Goal: Information Seeking & Learning: Learn about a topic

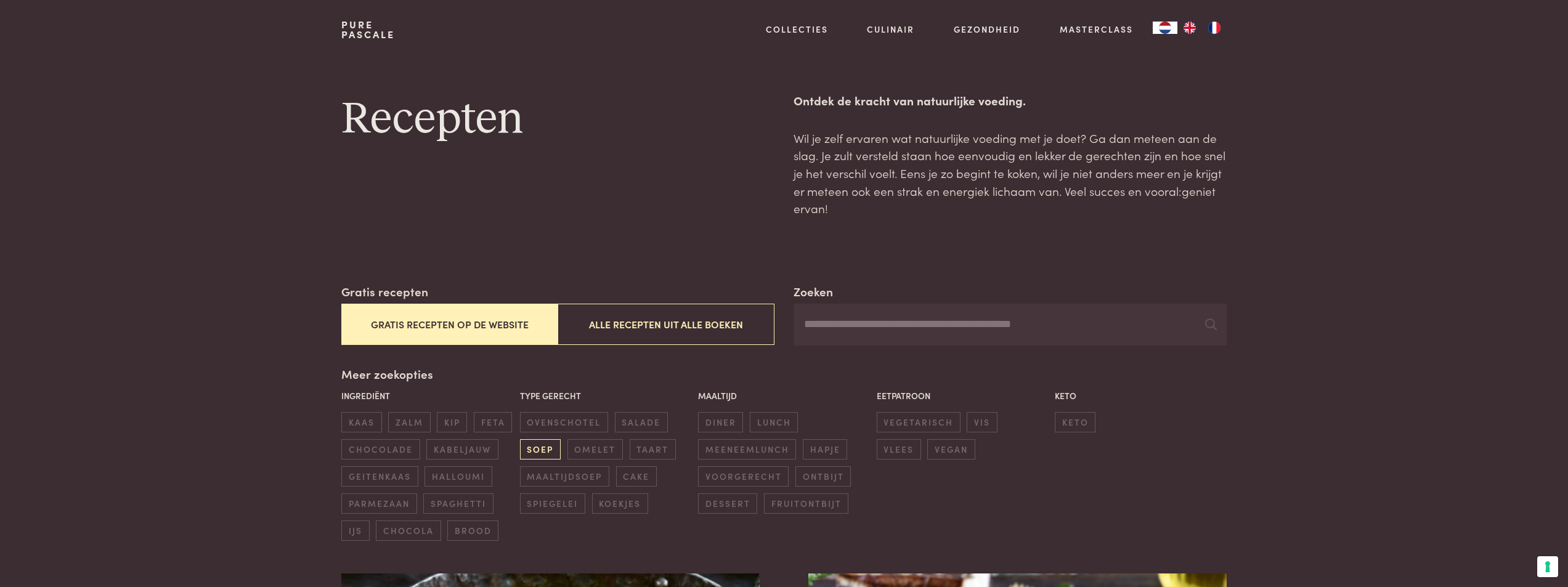
click at [550, 452] on span "soep" at bounding box center [539, 449] width 41 height 21
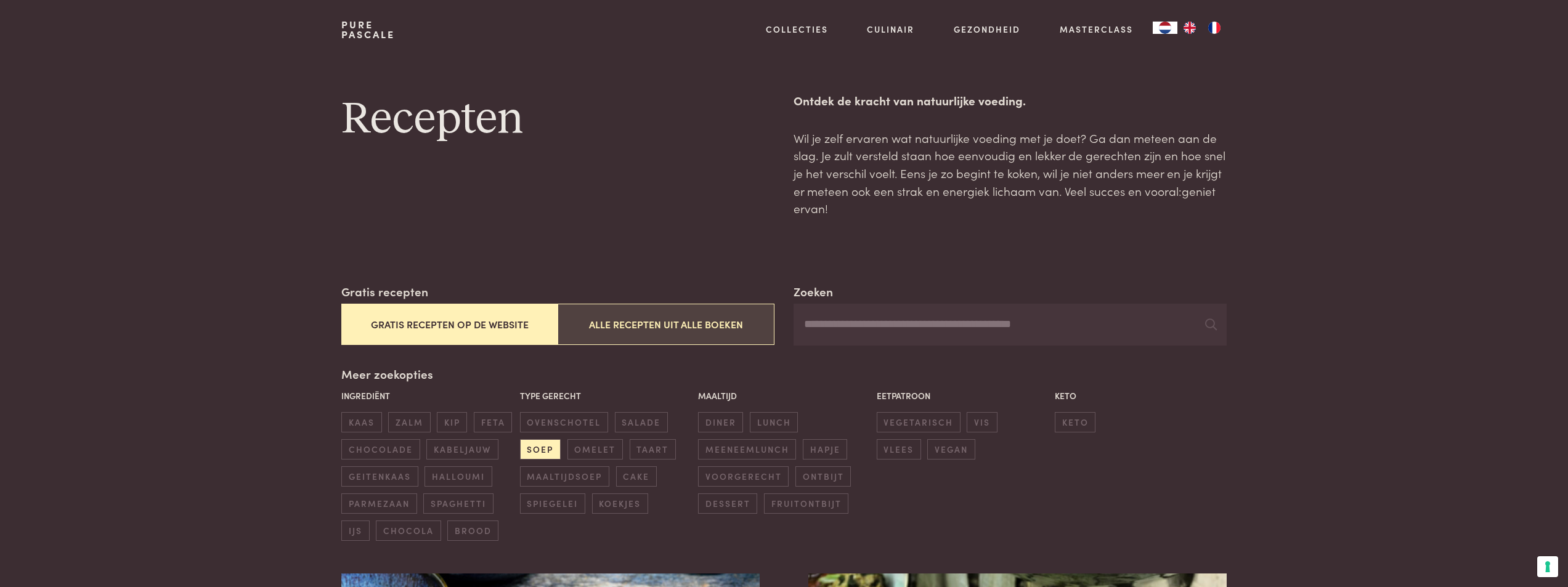
click at [688, 329] on button "Alle recepten uit alle boeken" at bounding box center [665, 324] width 216 height 41
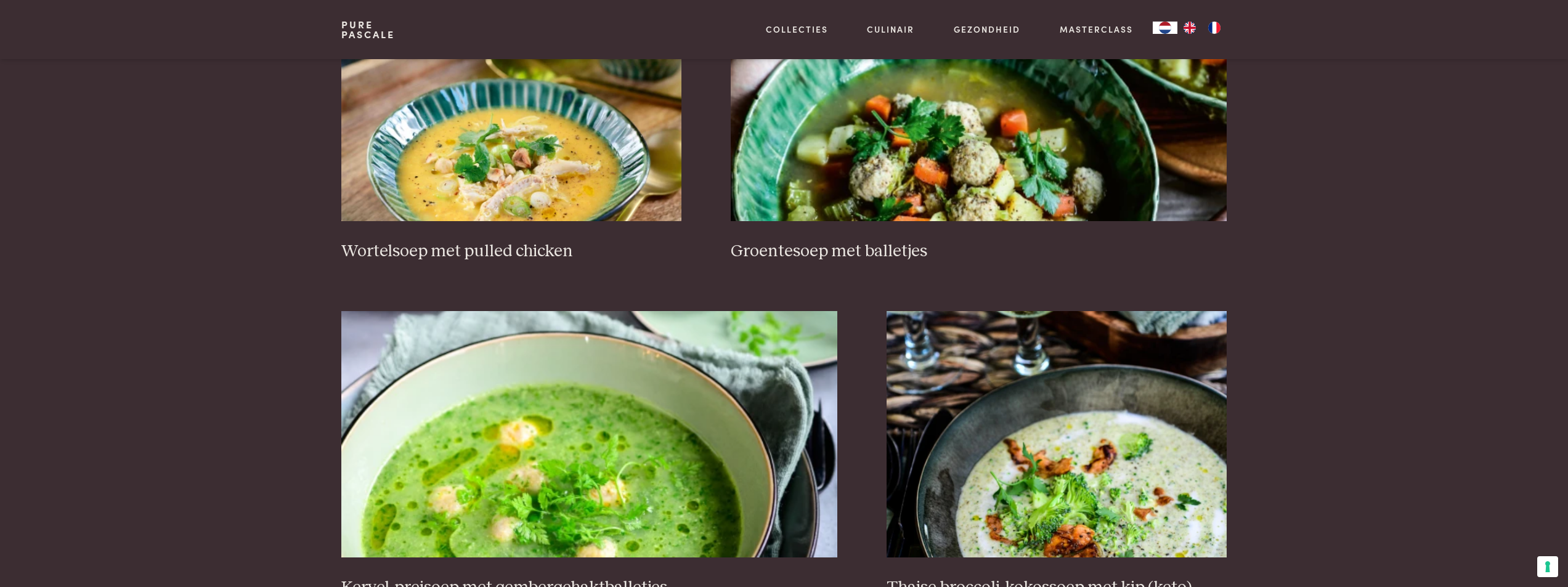
scroll to position [898, 0]
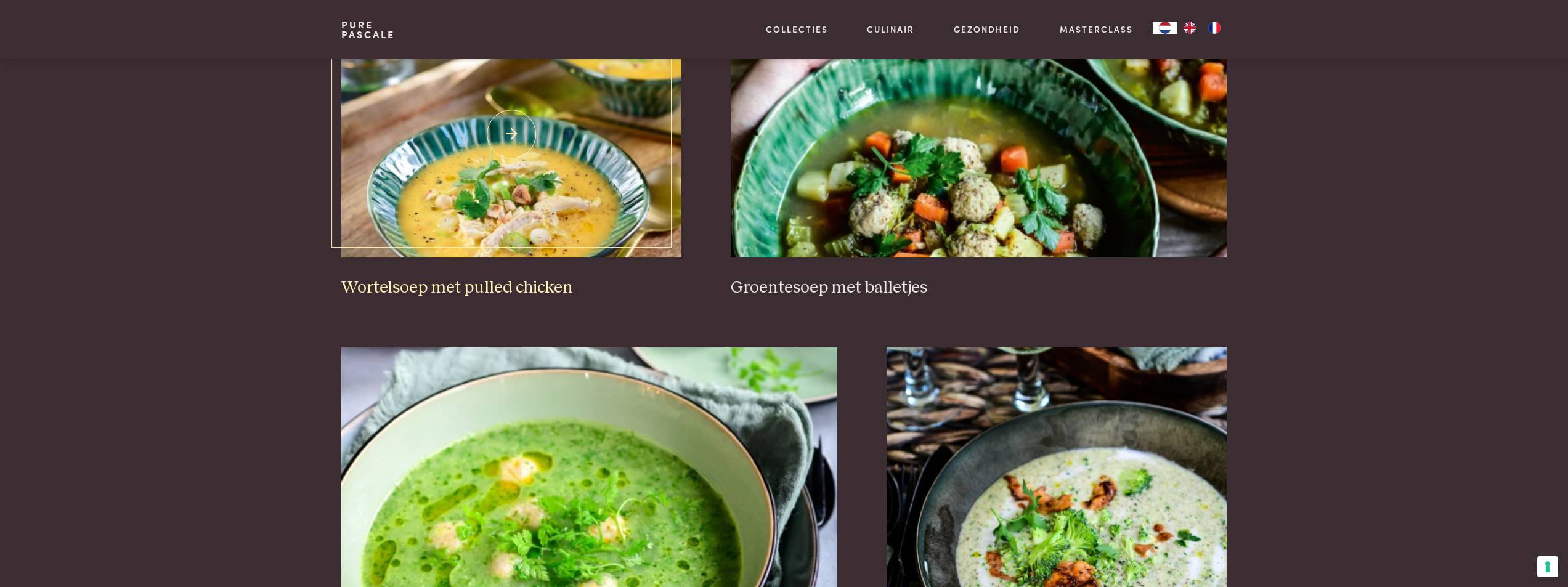
click at [577, 208] on img at bounding box center [511, 134] width 340 height 246
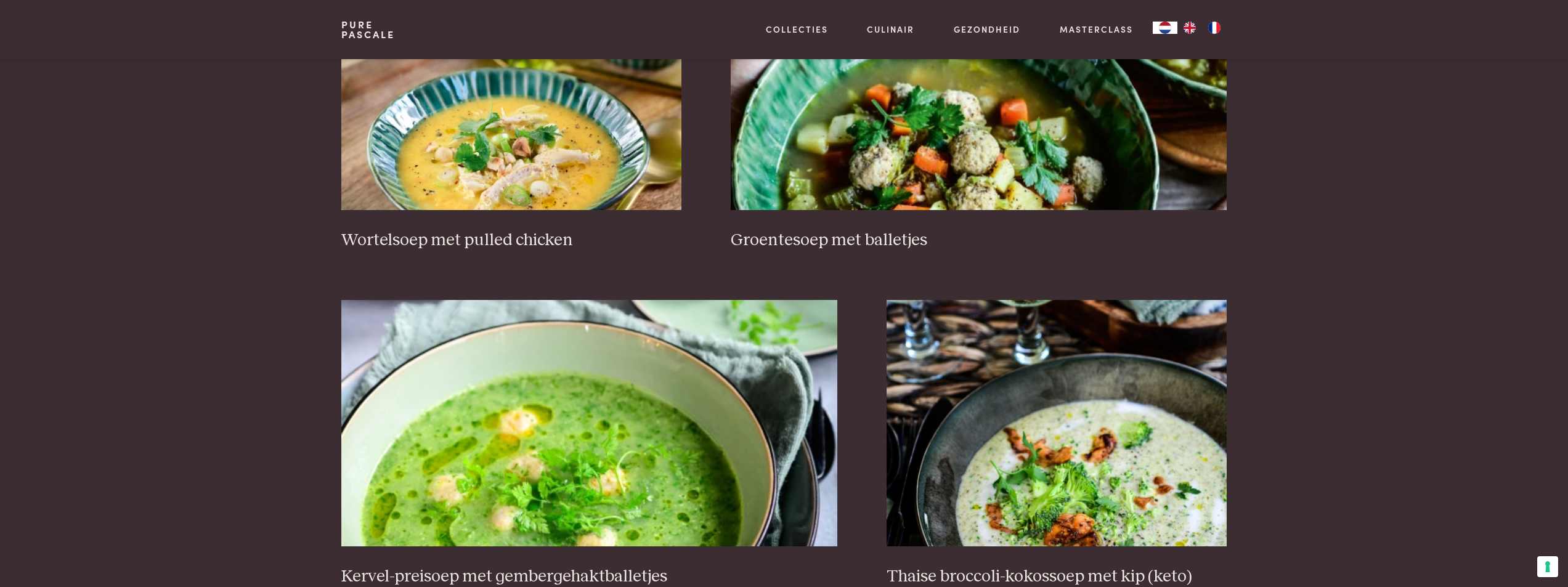
scroll to position [1144, 0]
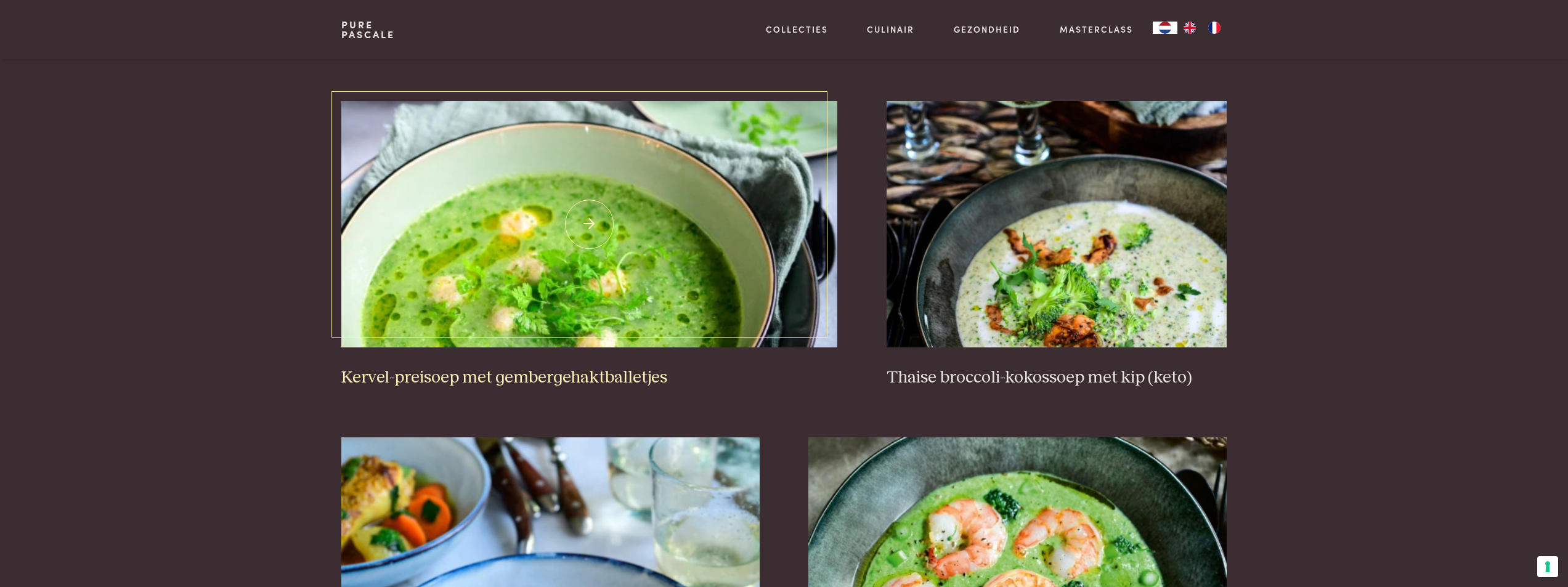
click at [735, 260] on img at bounding box center [589, 224] width 496 height 246
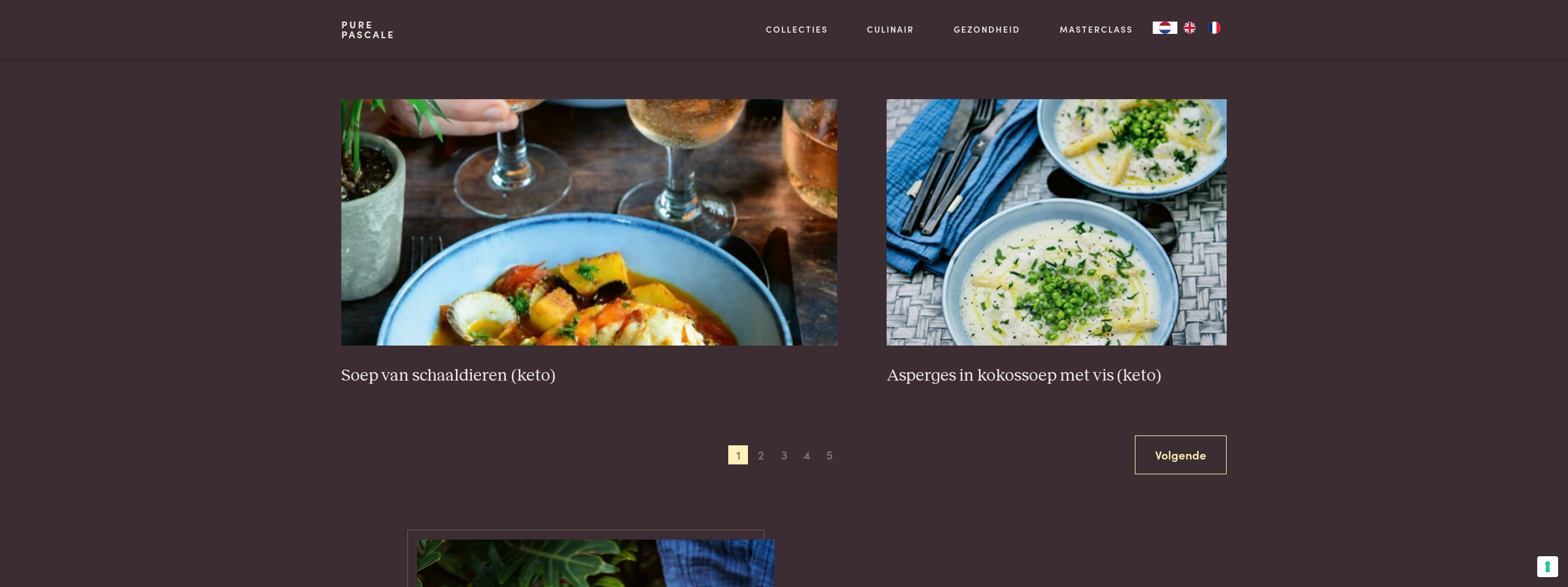
scroll to position [2191, 0]
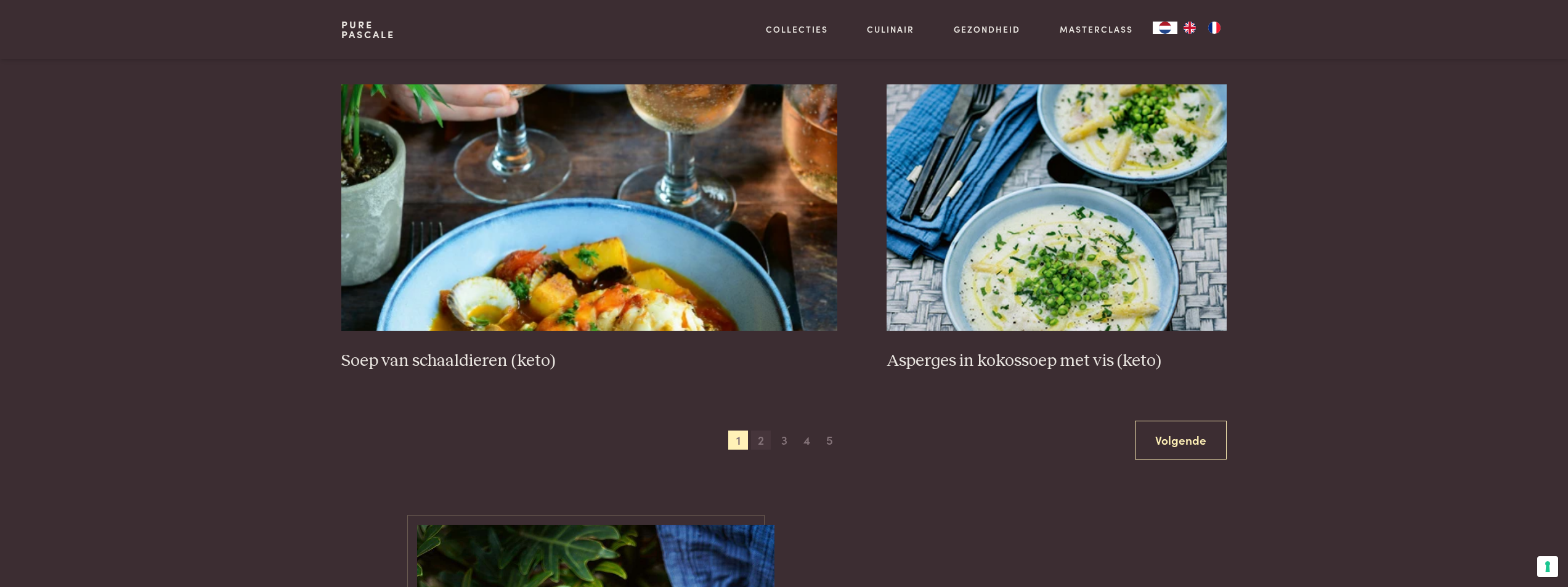
click at [765, 443] on span "2" at bounding box center [761, 440] width 20 height 20
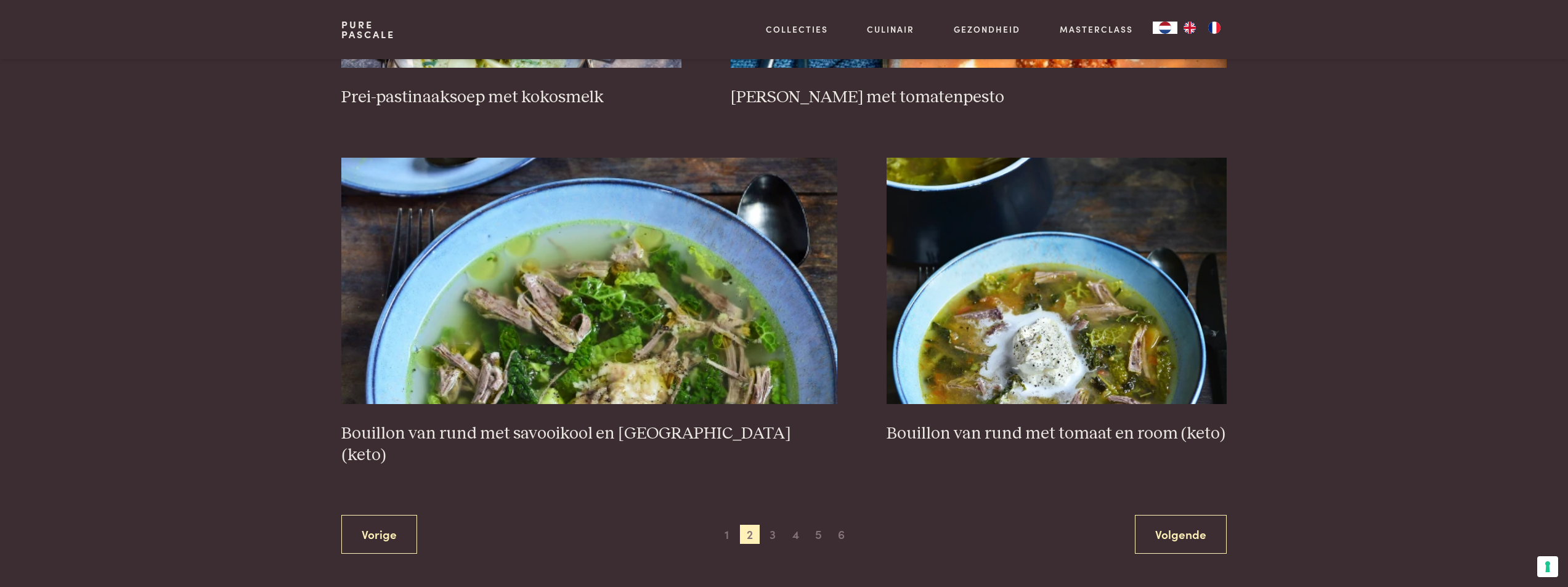
scroll to position [2068, 0]
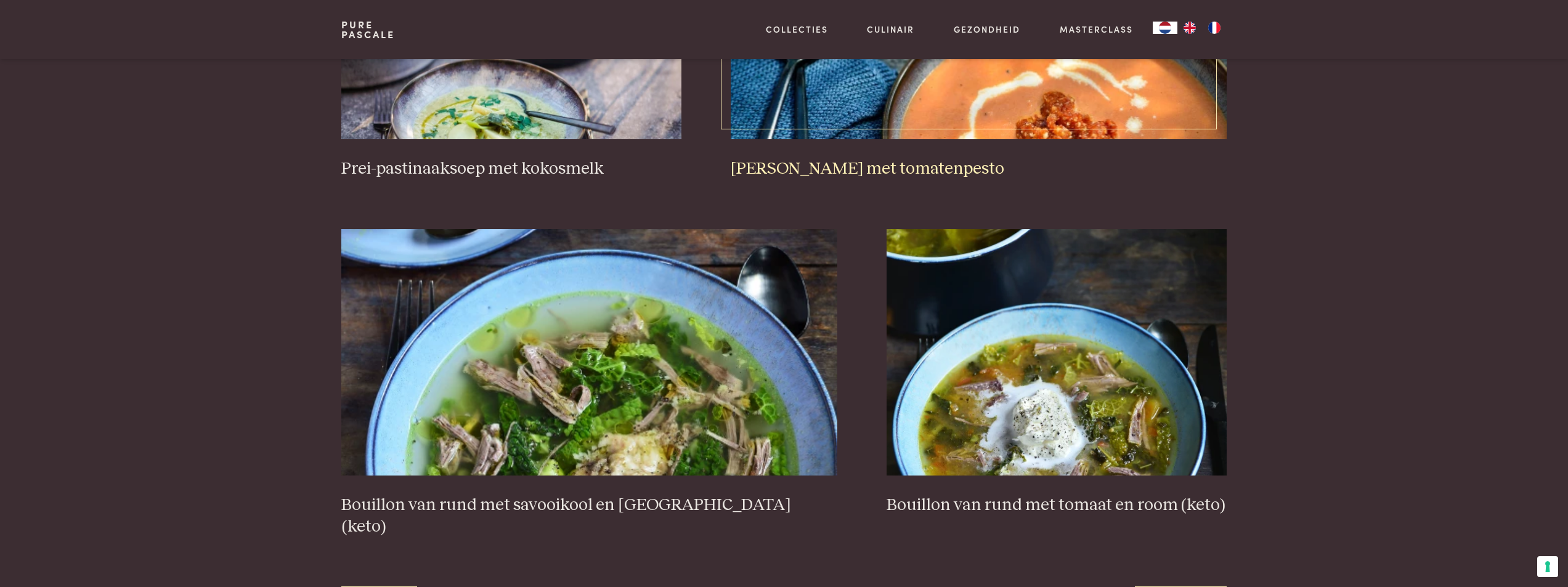
click at [993, 105] on img at bounding box center [978, 16] width 496 height 246
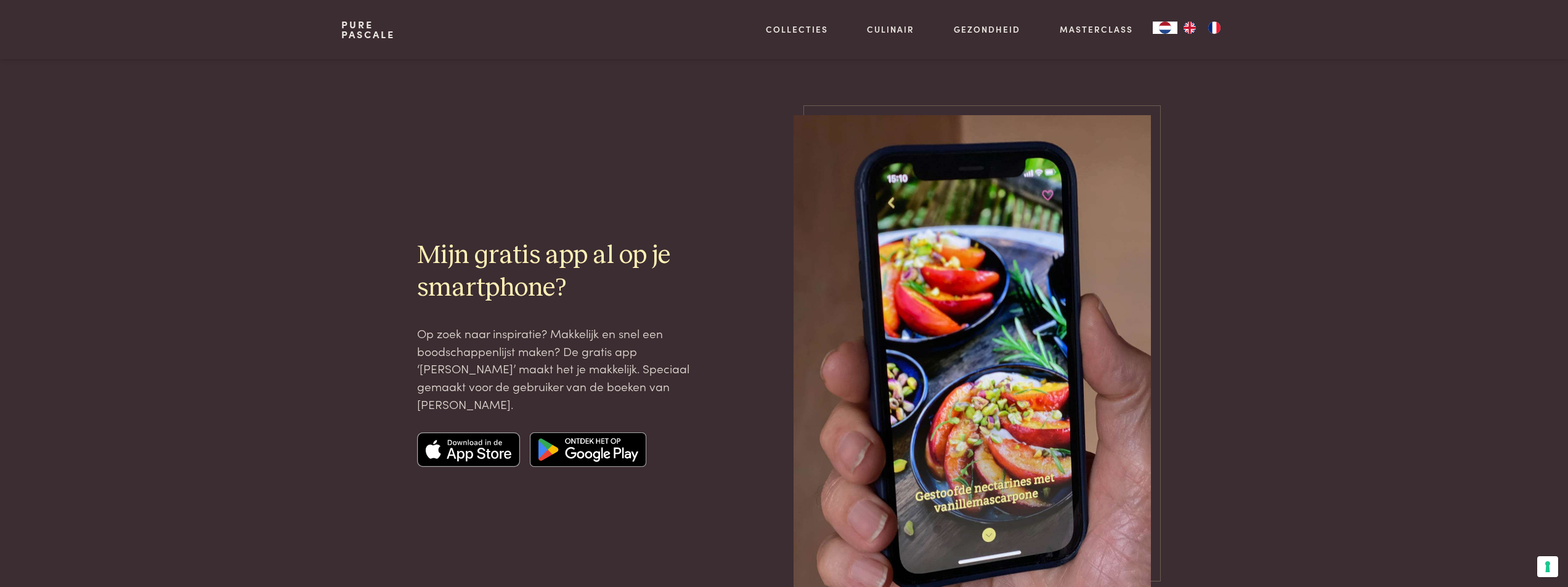
scroll to position [3484, 0]
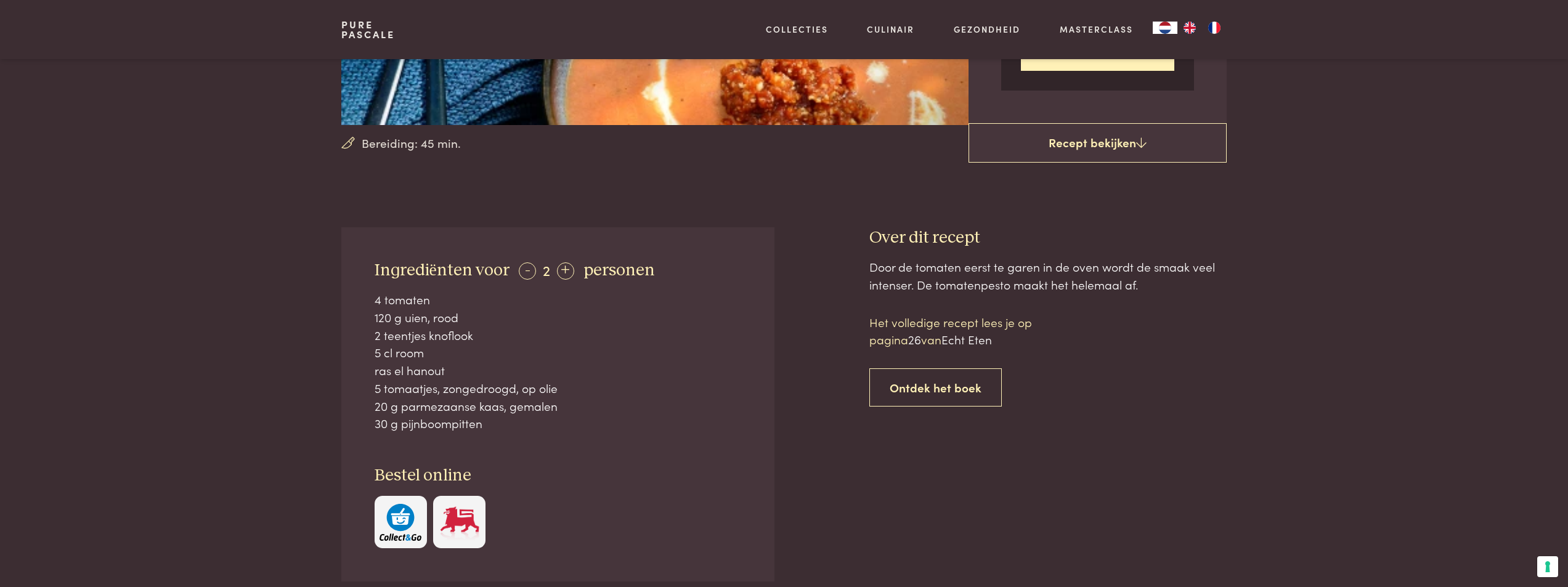
scroll to position [246, 0]
